Goal: Communication & Community: Answer question/provide support

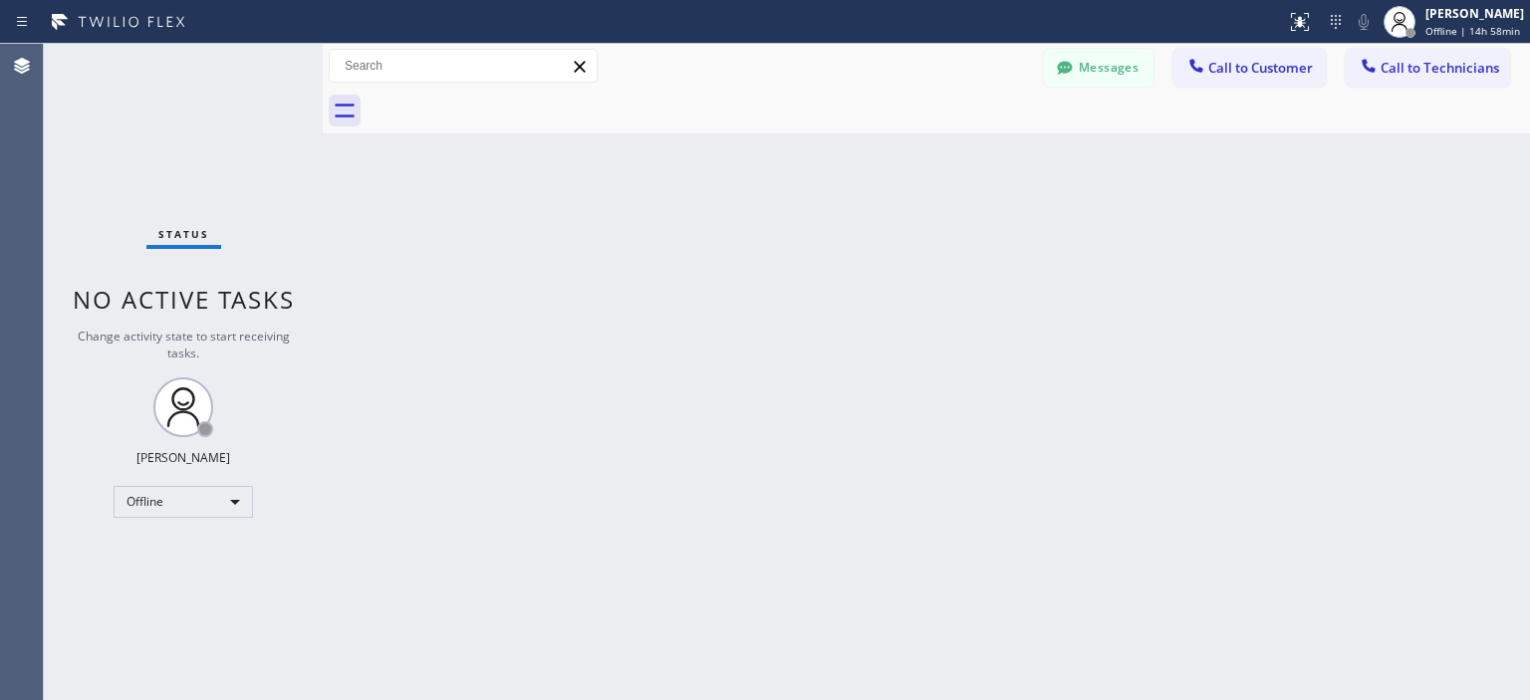
click at [123, 192] on div "Status No active tasks Change activity state to start receiving tasks. [PERSON_…" at bounding box center [183, 372] width 279 height 656
click at [1107, 67] on button "Messages" at bounding box center [1099, 68] width 110 height 38
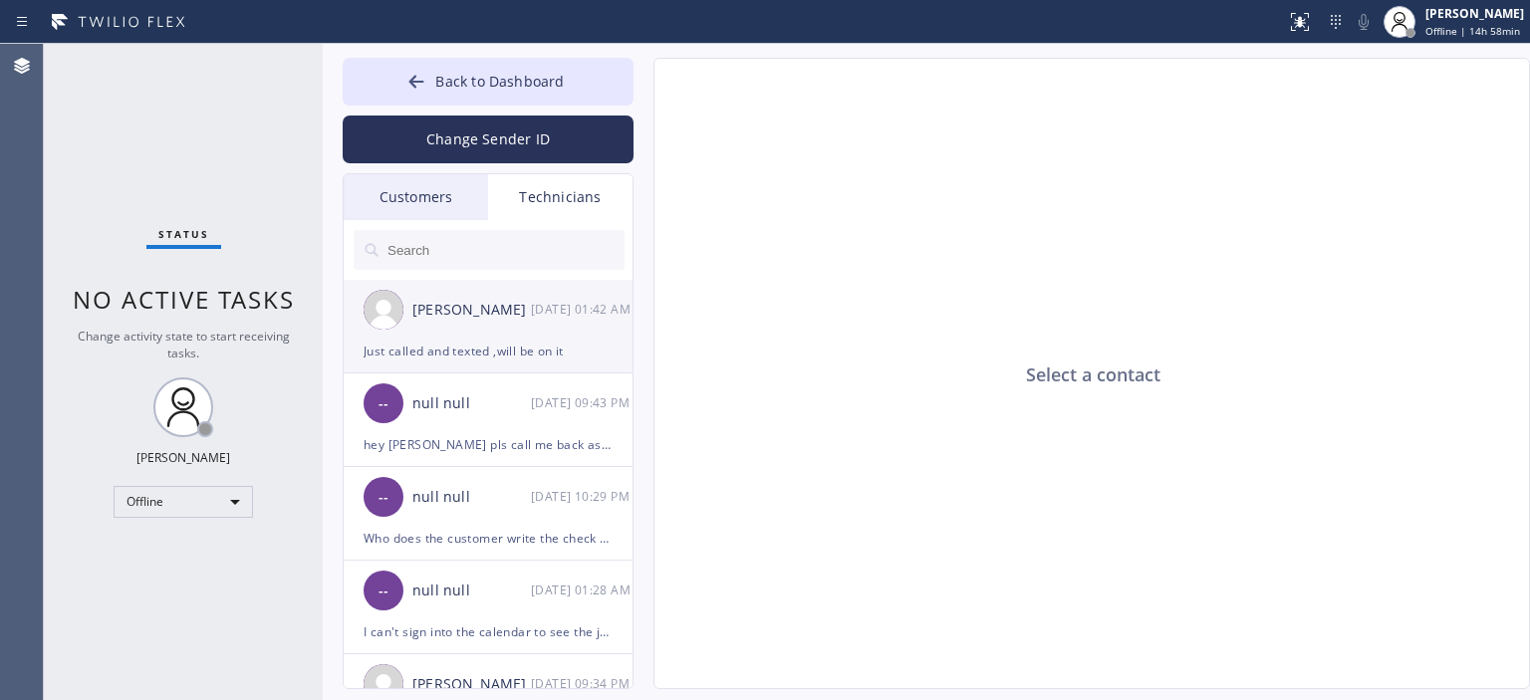
click at [474, 318] on div "[PERSON_NAME]" at bounding box center [471, 310] width 119 height 23
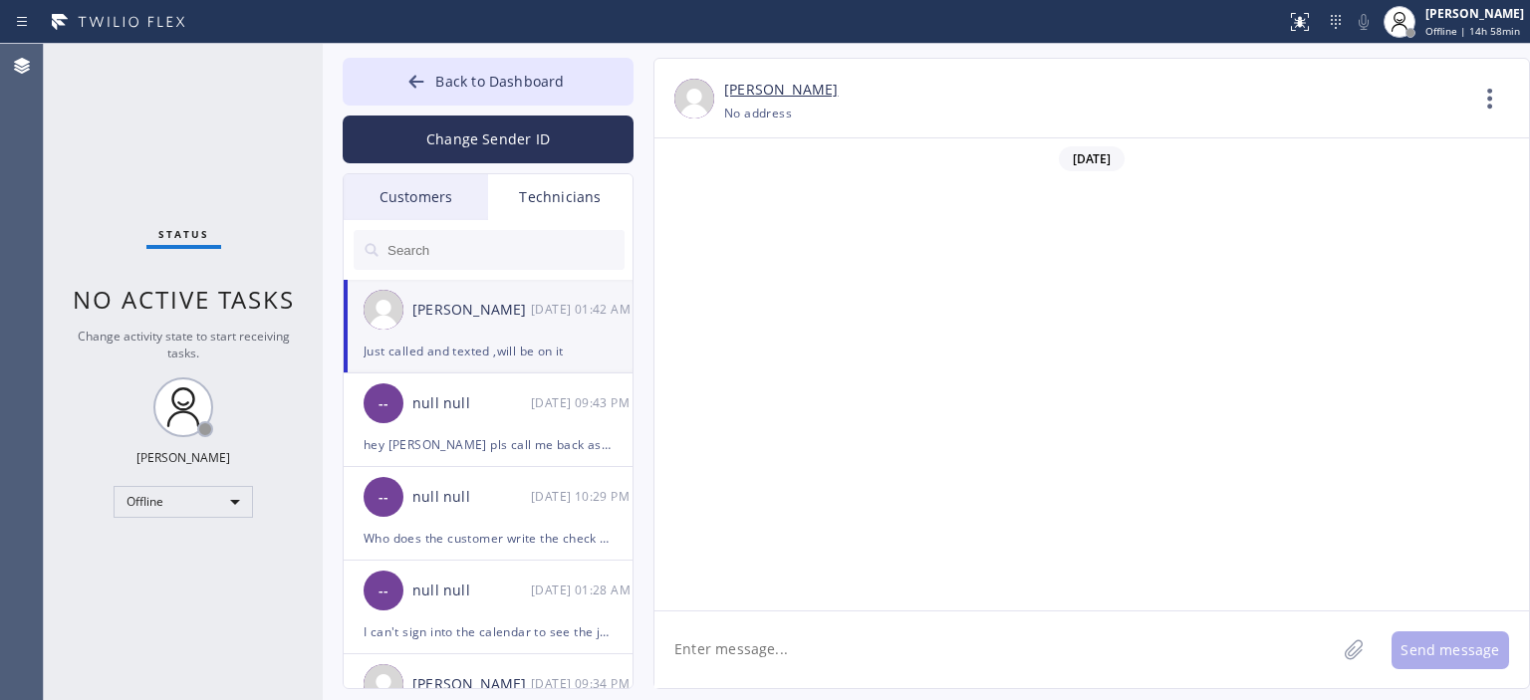
scroll to position [121171, 0]
click at [772, 645] on textarea at bounding box center [994, 650] width 681 height 77
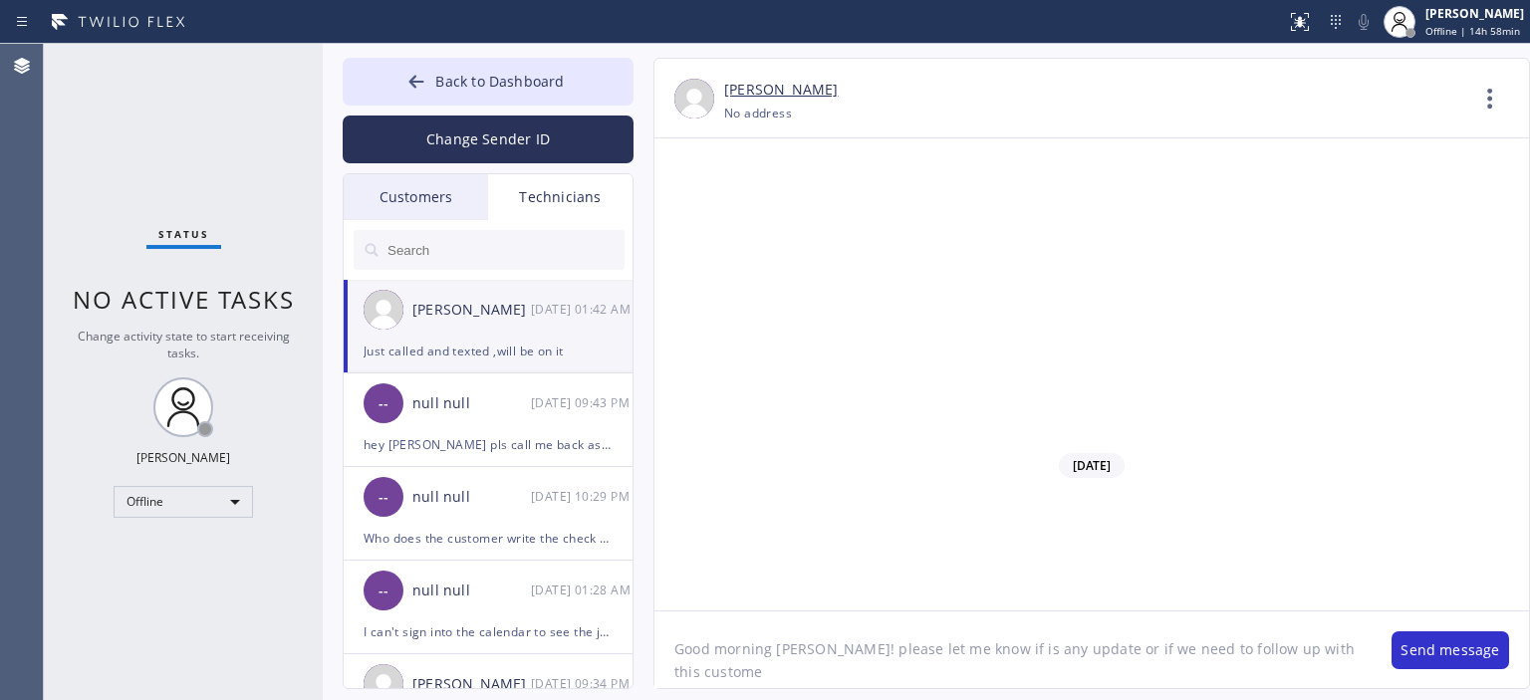
type textarea "Good morning [PERSON_NAME]! please let me know if is any update or if we need t…"
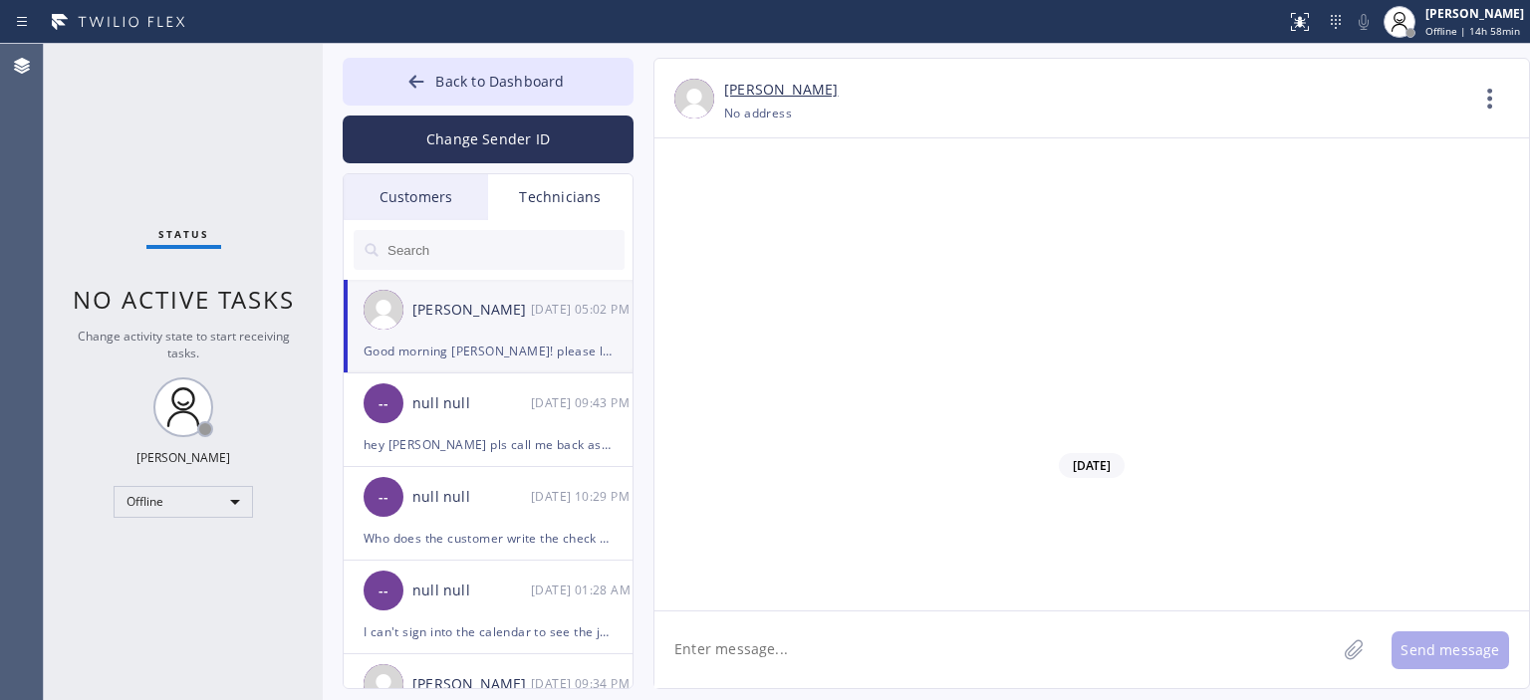
scroll to position [121258, 0]
click at [141, 154] on div "Status No active tasks Change activity state to start receiving tasks. [PERSON_…" at bounding box center [183, 372] width 279 height 656
